Goal: Information Seeking & Learning: Learn about a topic

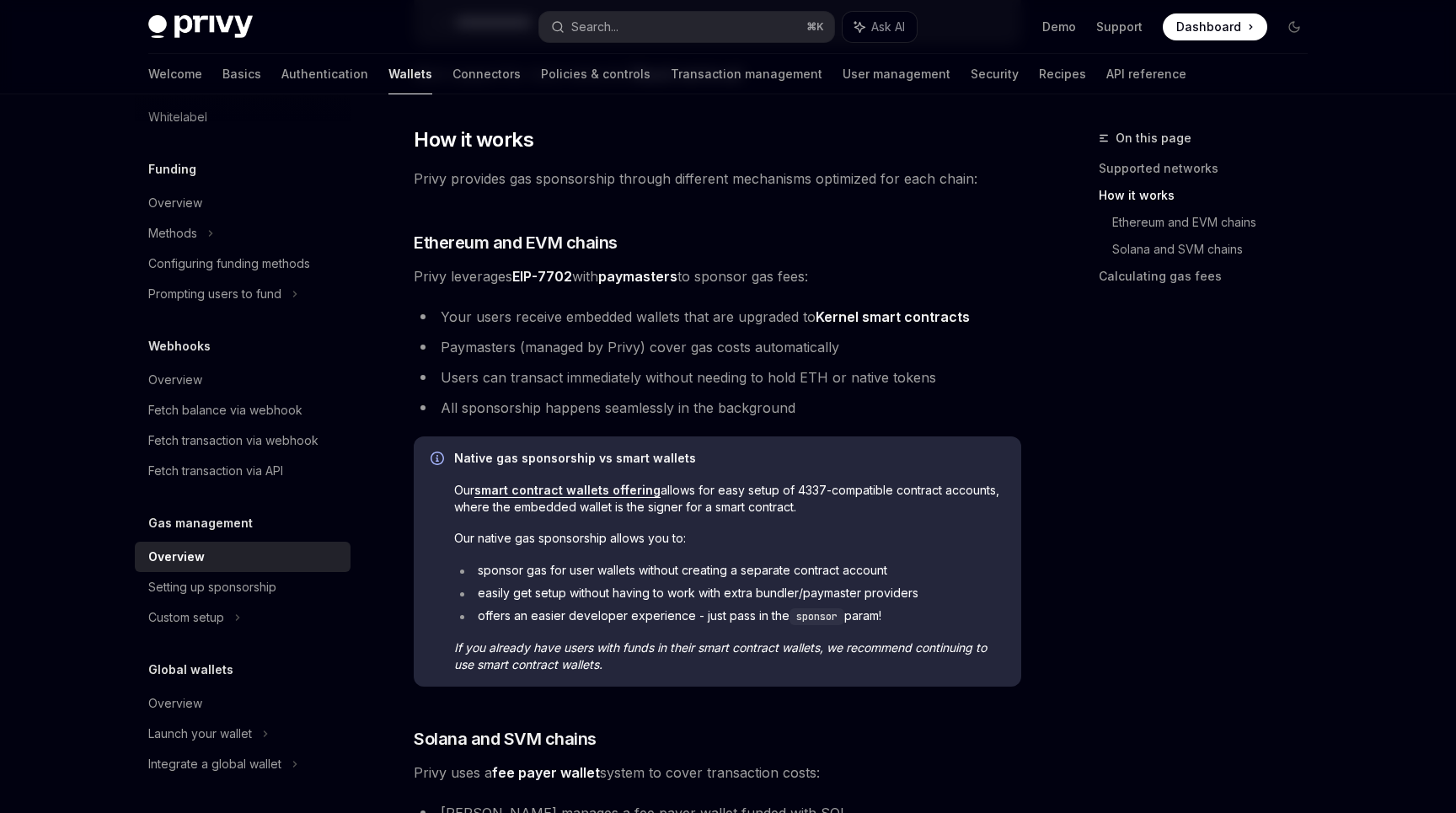
scroll to position [491, 0]
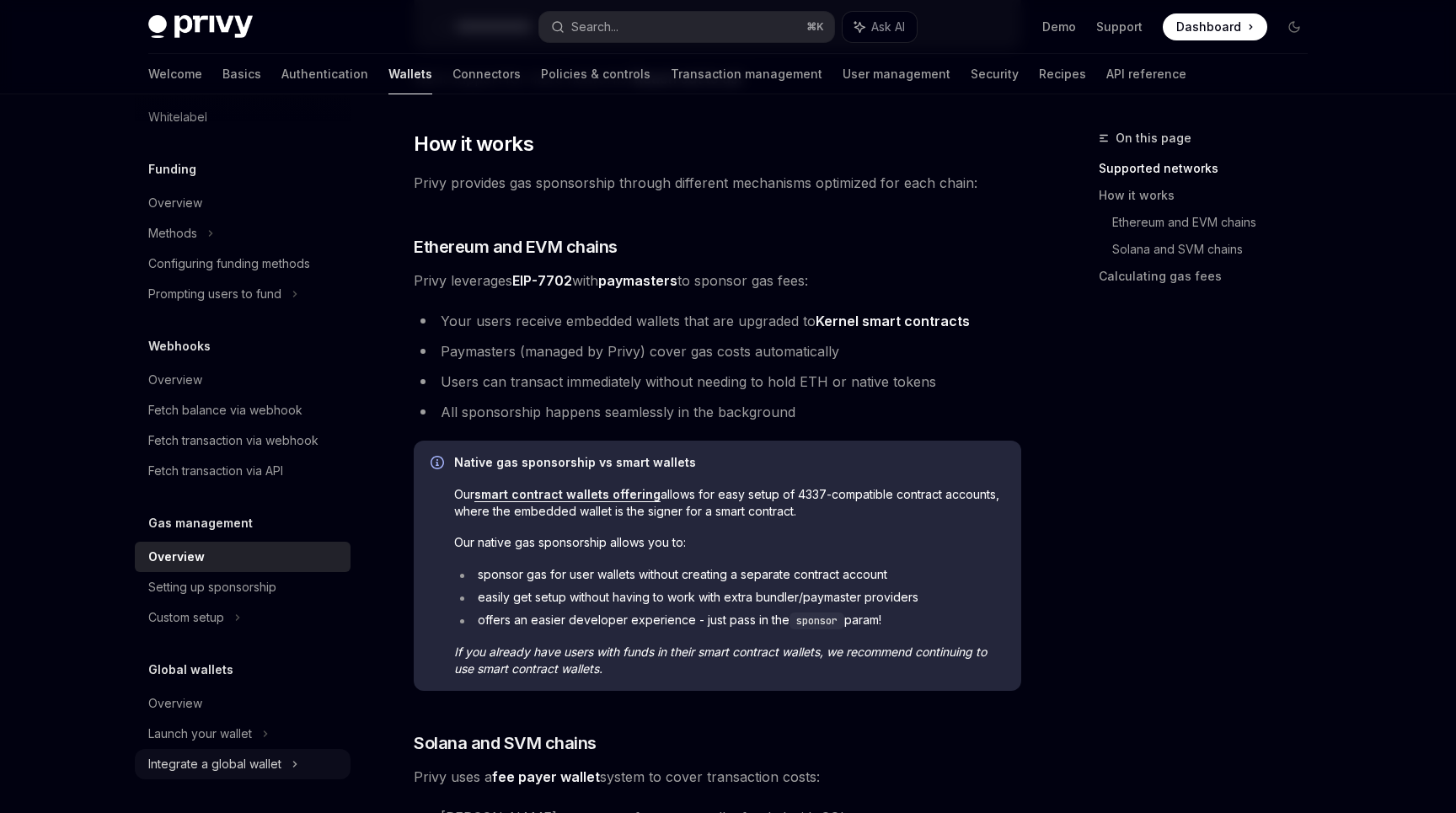
click at [226, 759] on div "Integrate a global wallet" at bounding box center [214, 764] width 133 height 21
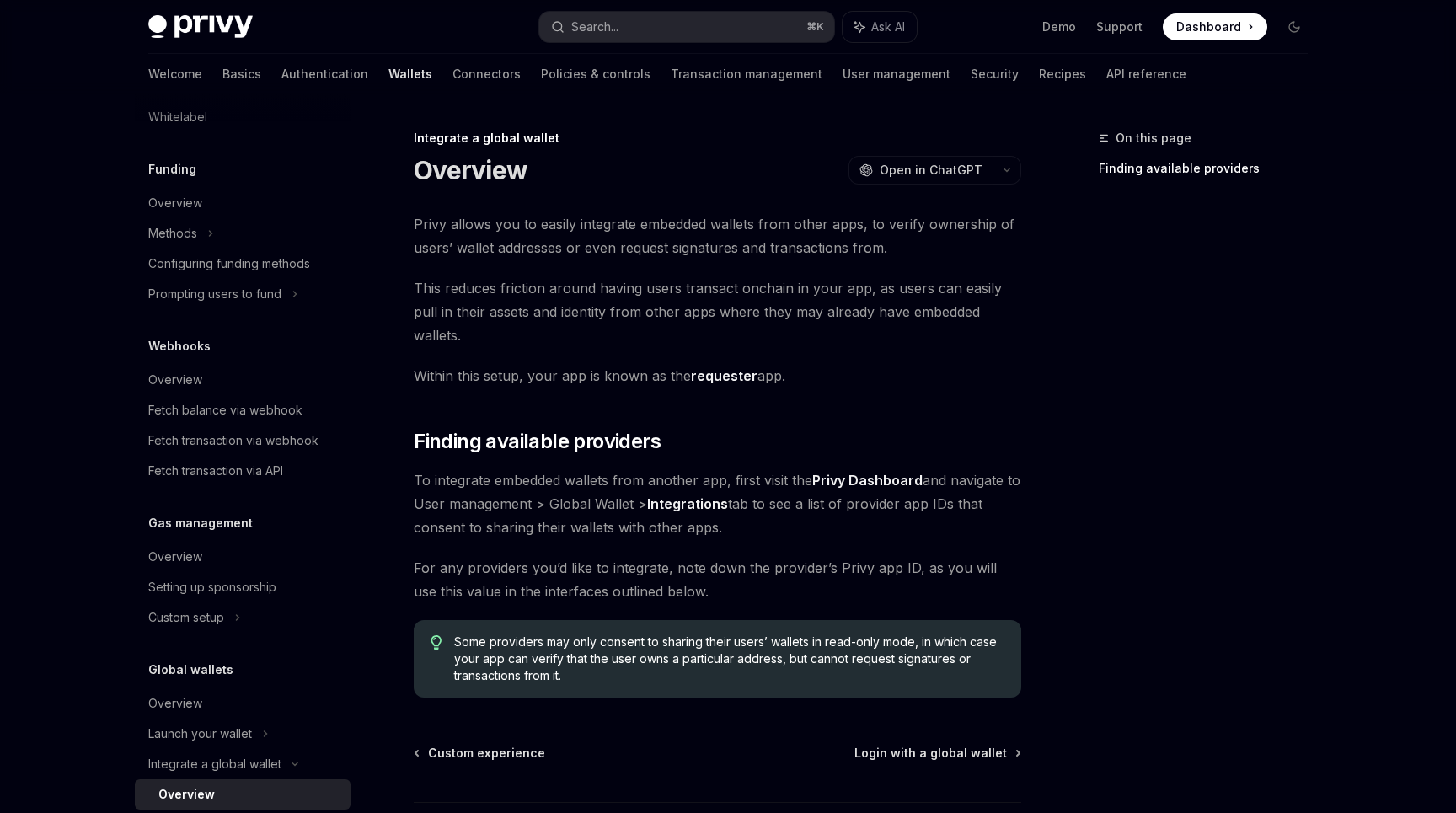
click at [219, 684] on div "Global wallets Overview Launch your wallet Integrate a global wallet Overview L…" at bounding box center [243, 826] width 216 height 332
click at [188, 707] on div "Overview" at bounding box center [175, 703] width 54 height 21
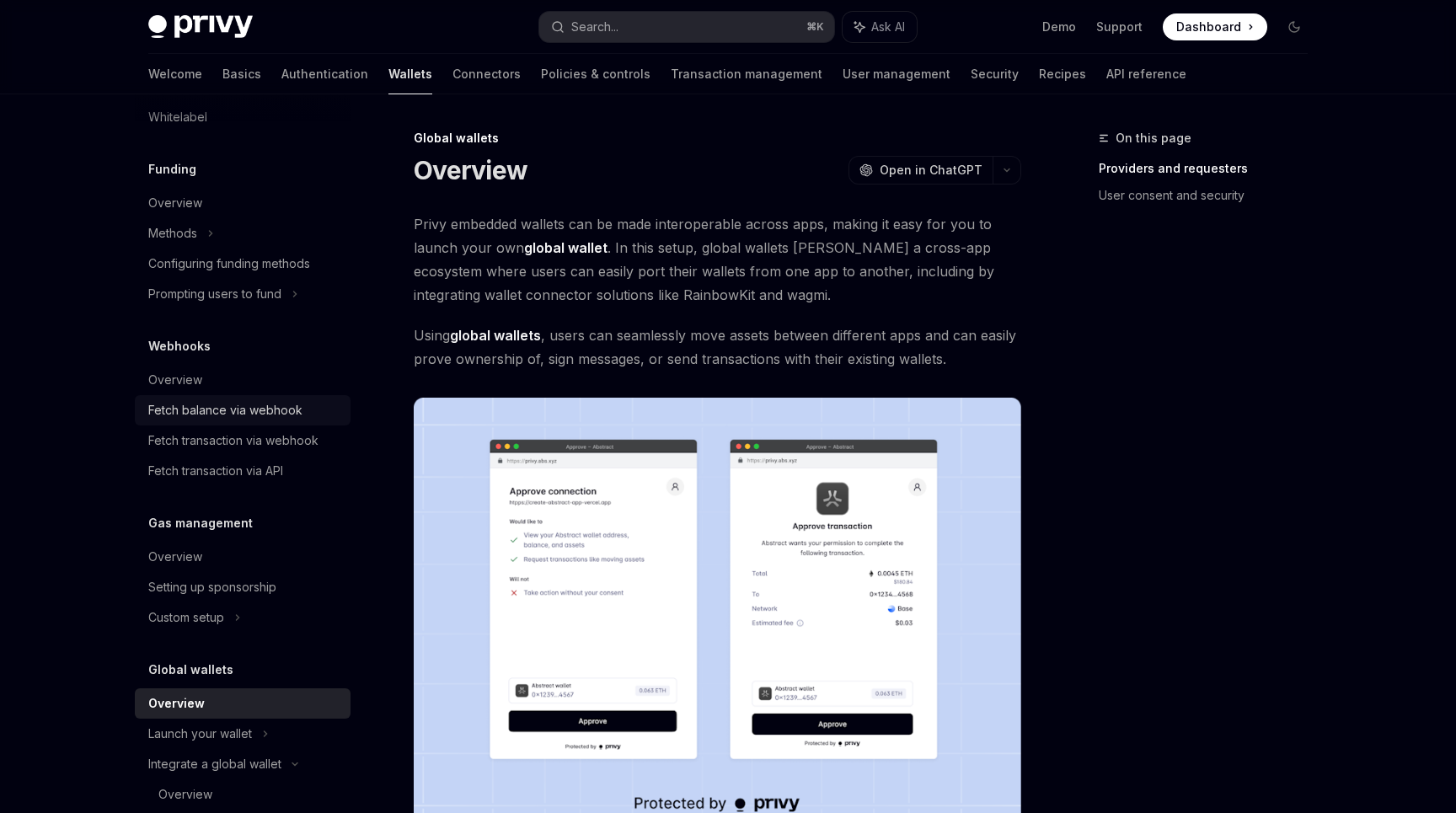
click at [227, 404] on div "Fetch balance via webhook" at bounding box center [225, 411] width 154 height 21
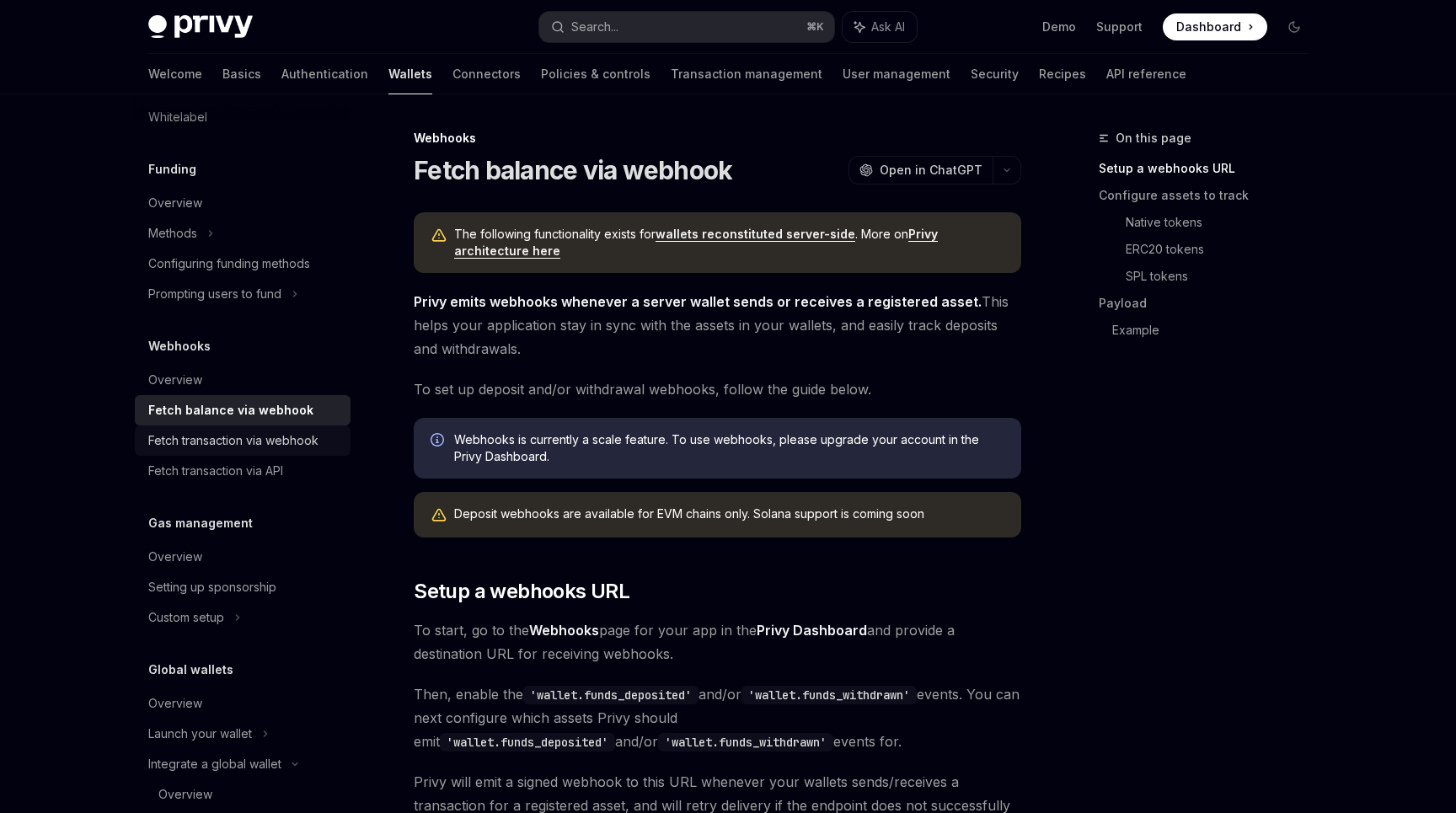
click at [227, 432] on div "Fetch transaction via webhook" at bounding box center [233, 441] width 170 height 21
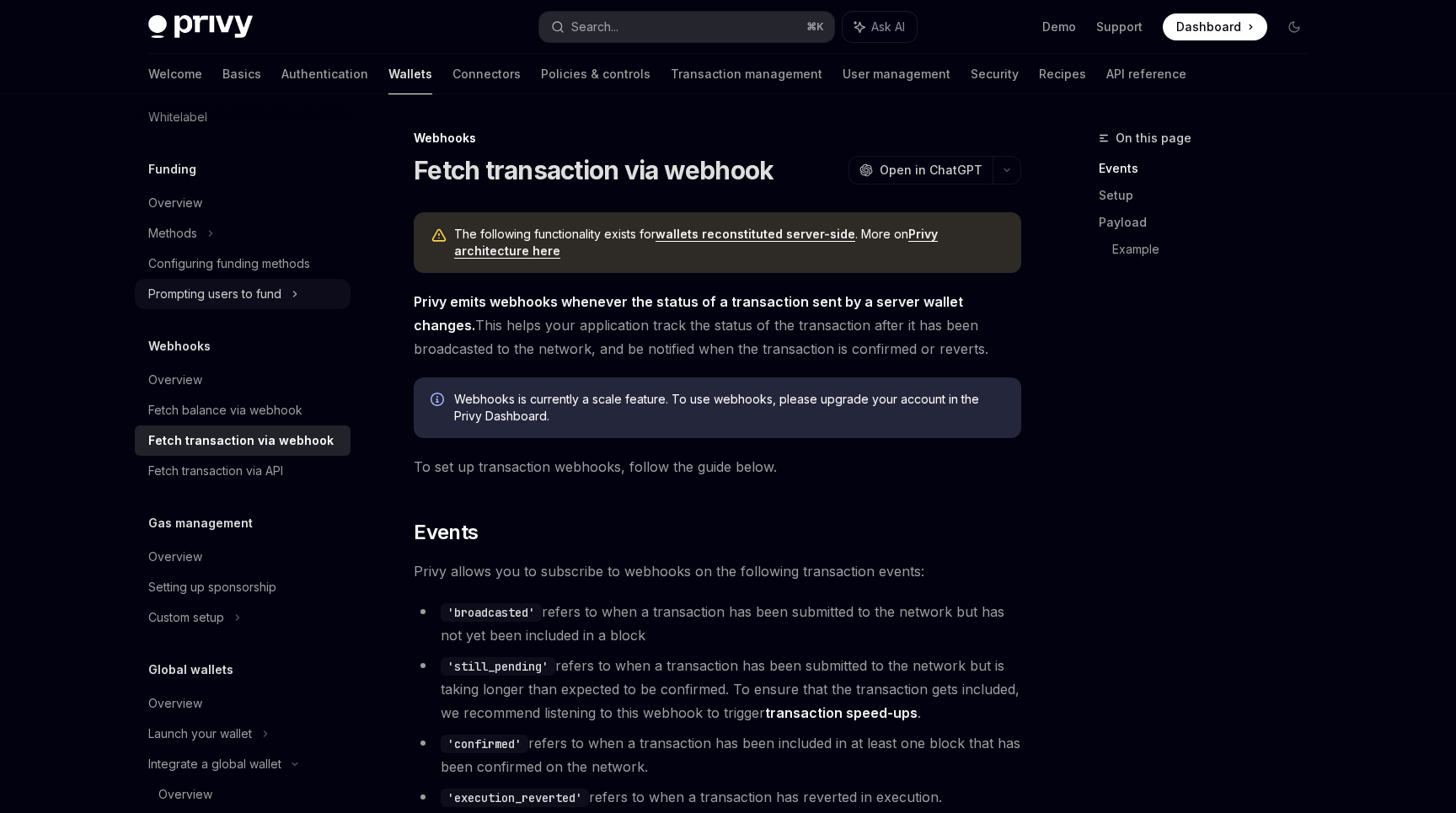
click at [220, 295] on div "Prompting users to fund" at bounding box center [214, 294] width 133 height 21
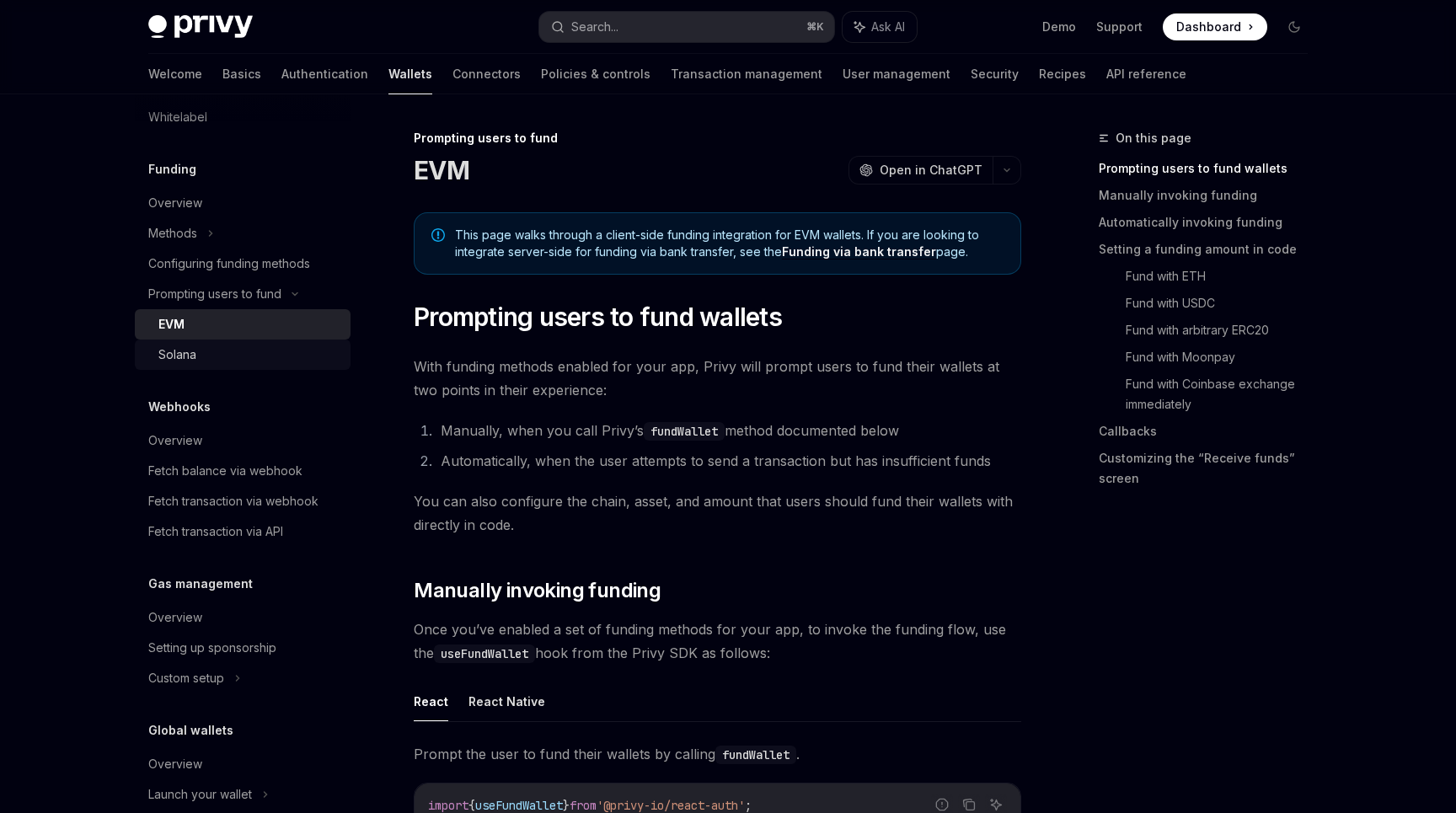
click at [190, 352] on div "Solana" at bounding box center [178, 354] width 38 height 21
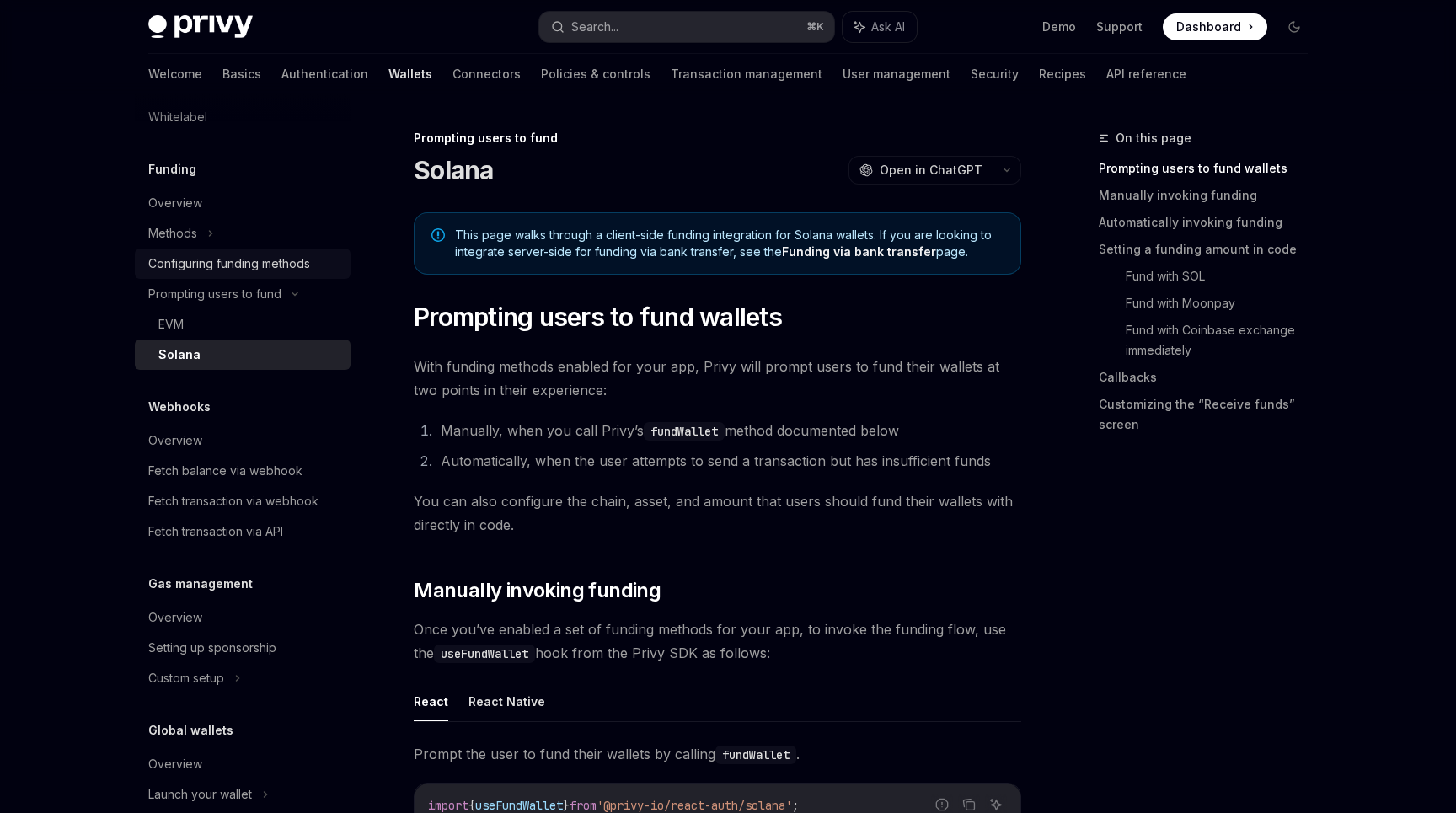
click at [206, 268] on div "Configuring funding methods" at bounding box center [228, 263] width 161 height 21
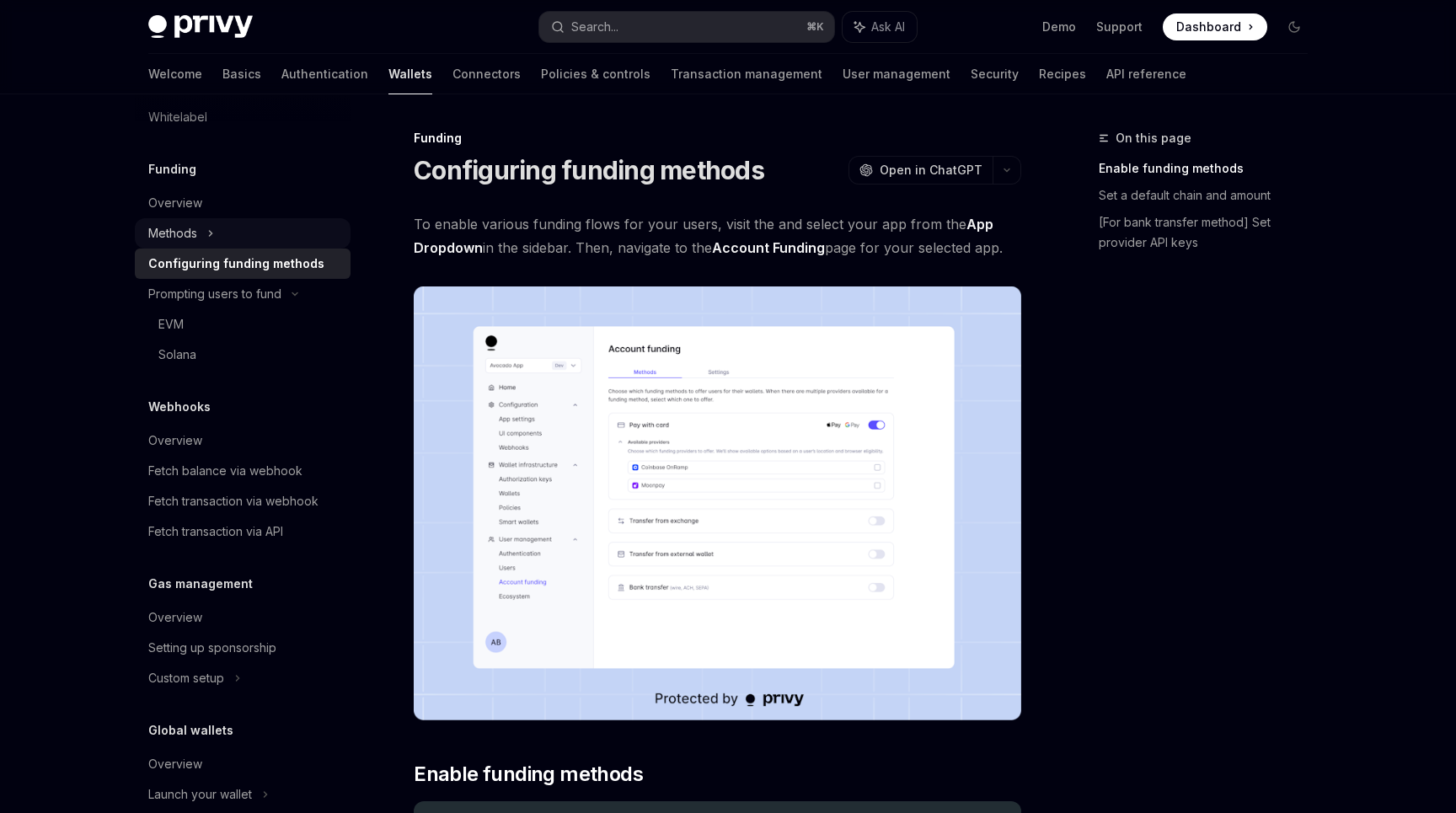
click at [197, 236] on div "Methods" at bounding box center [243, 234] width 216 height 30
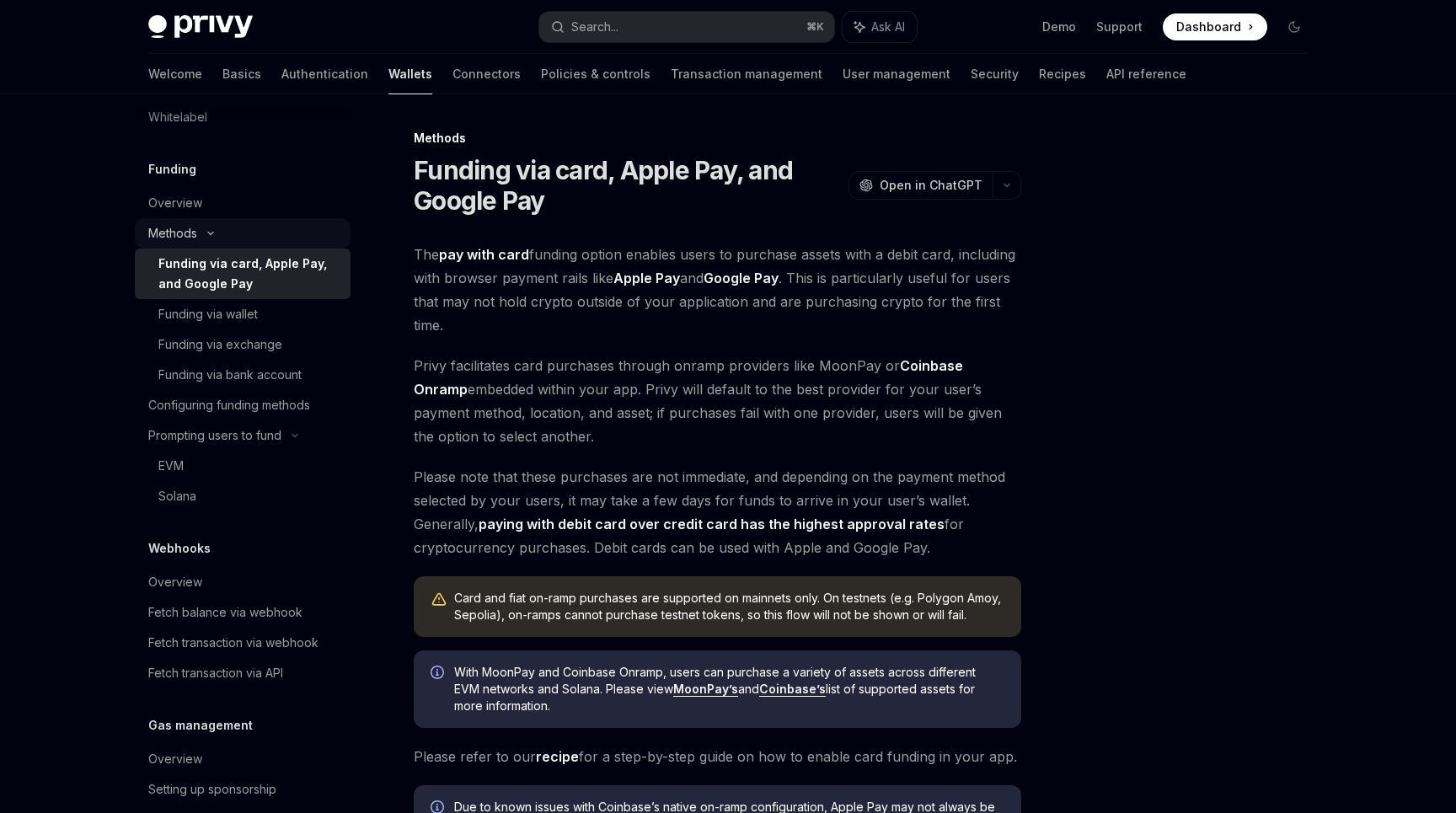
type textarea "*"
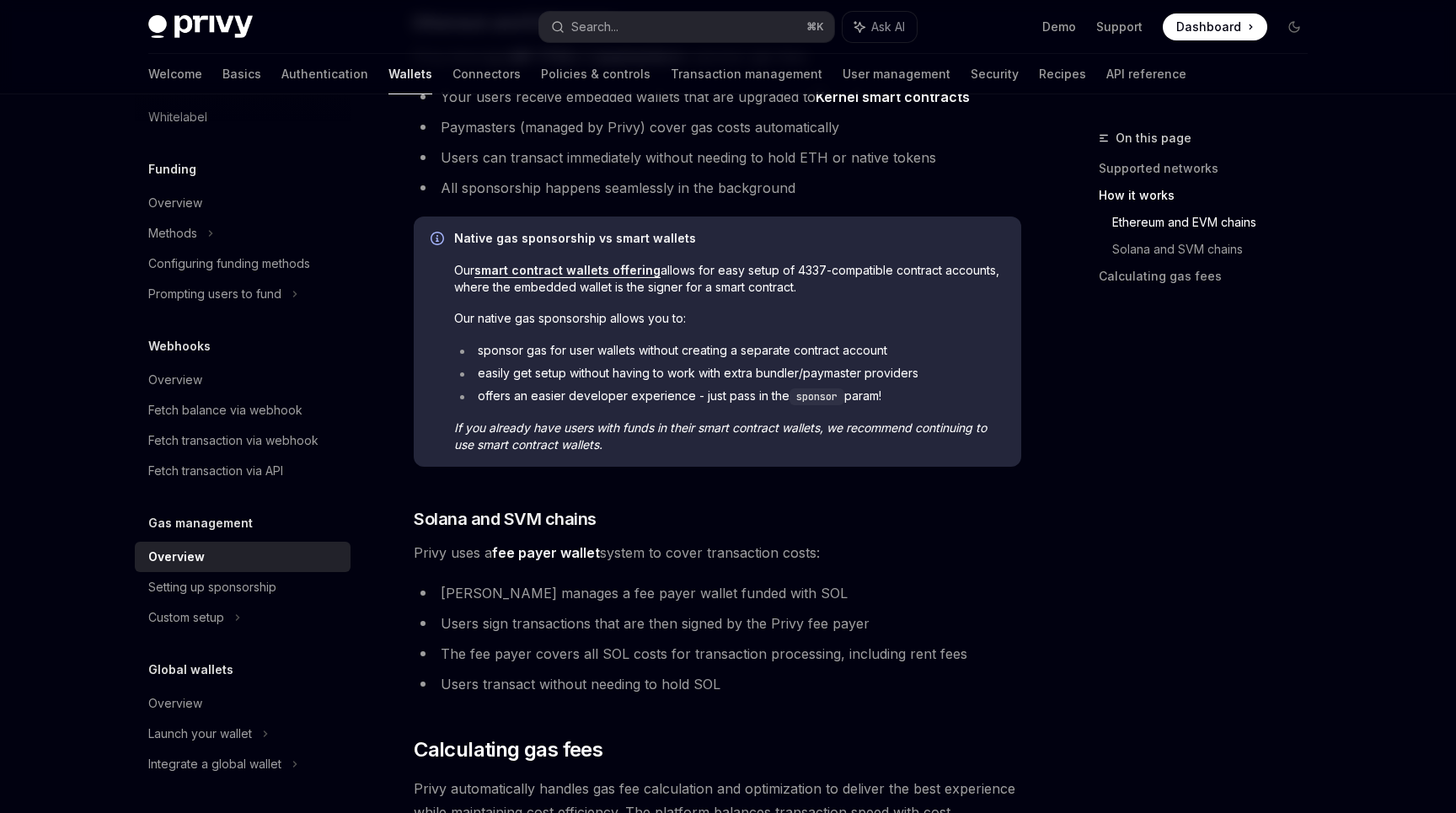
scroll to position [737, 0]
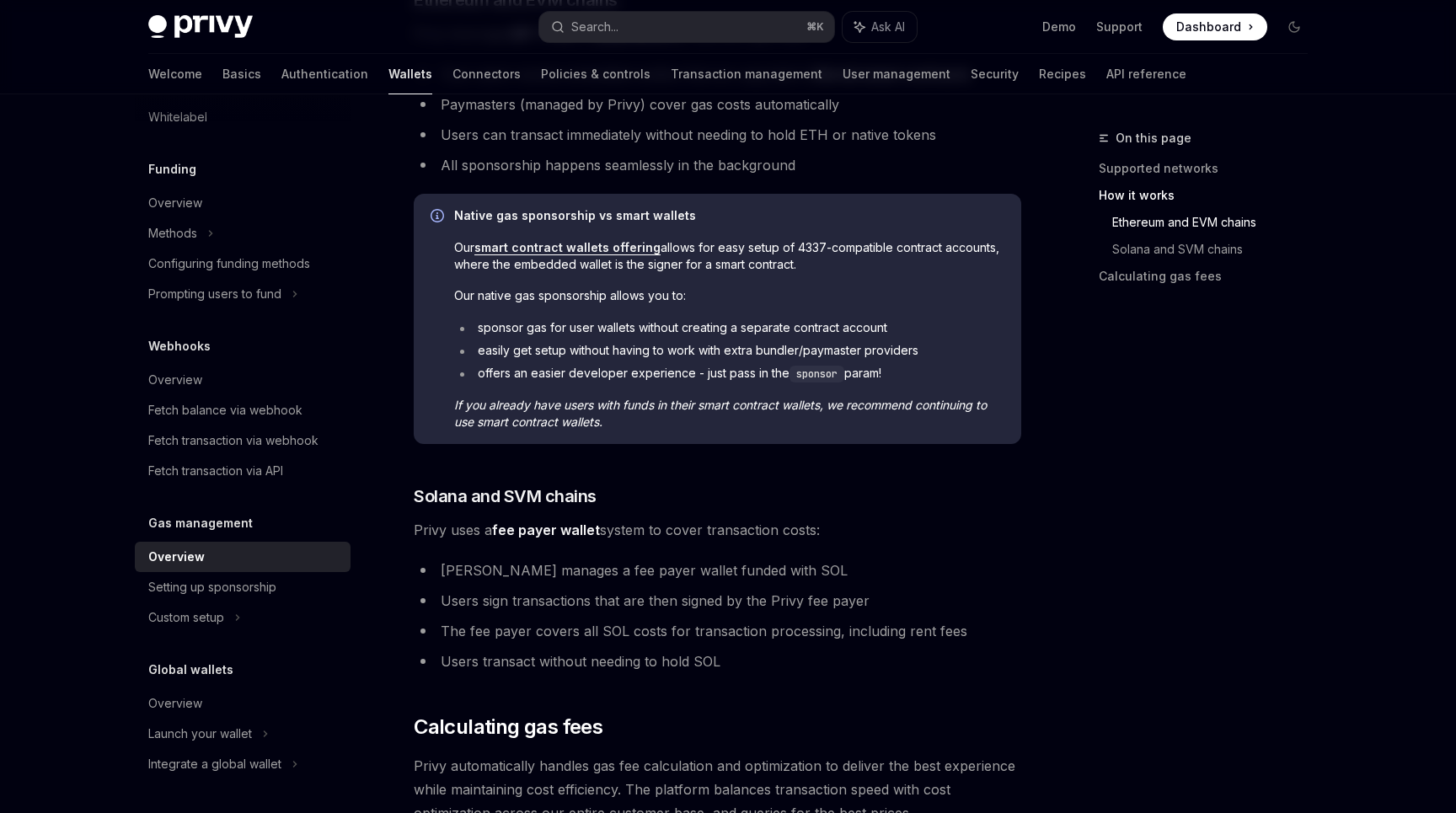
click at [638, 250] on link "smart contract wallets offering" at bounding box center [567, 247] width 186 height 15
click at [439, 215] on icon "Info" at bounding box center [439, 217] width 17 height 17
click at [438, 215] on icon "Info" at bounding box center [439, 217] width 17 height 17
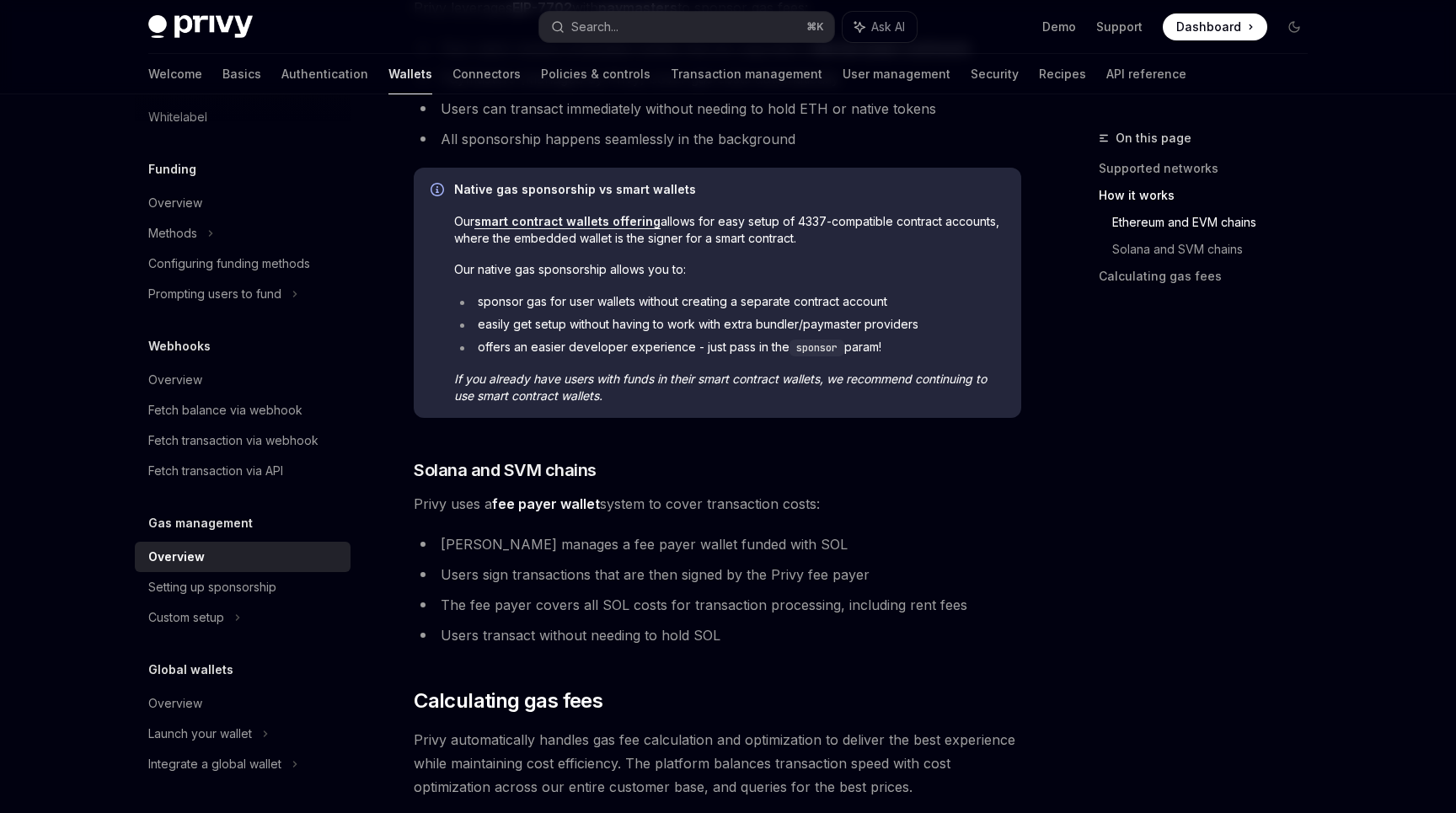
scroll to position [765, 0]
click at [252, 585] on div "Setting up sponsorship" at bounding box center [212, 587] width 128 height 21
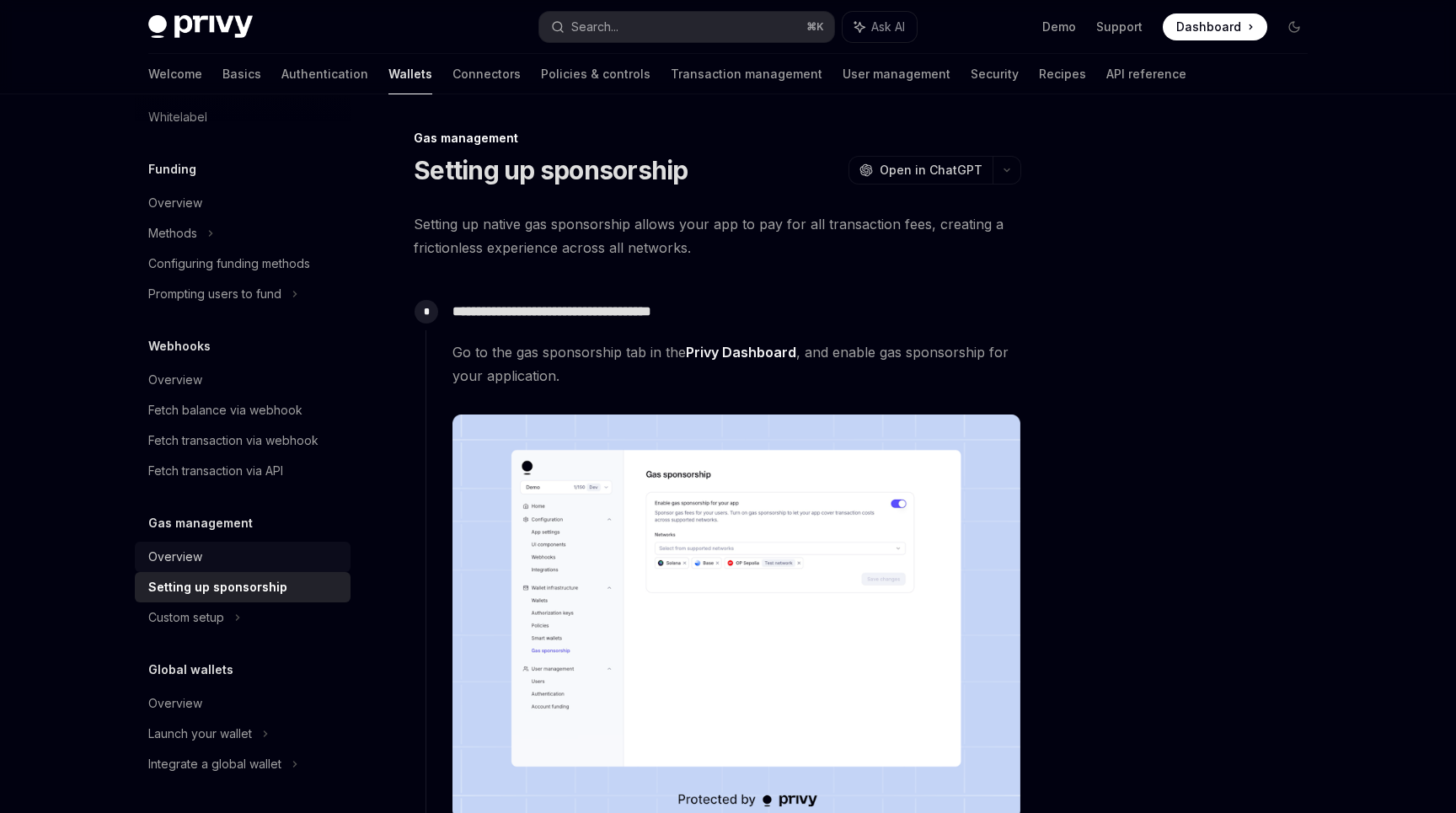
click at [248, 557] on div "Overview" at bounding box center [244, 557] width 192 height 21
click at [250, 549] on div "Overview" at bounding box center [244, 557] width 192 height 21
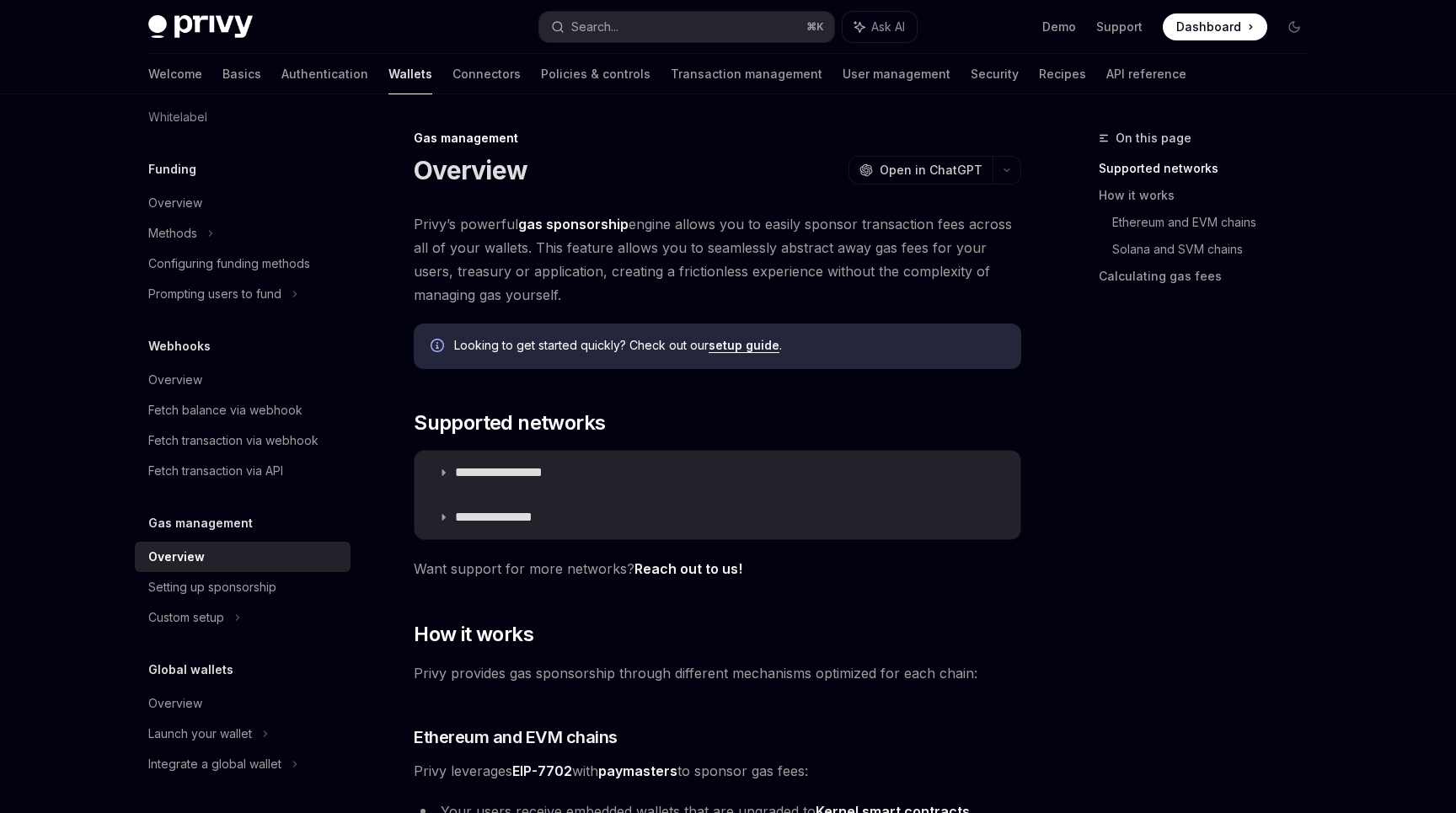
type textarea "*"
